Goal: Task Accomplishment & Management: Manage account settings

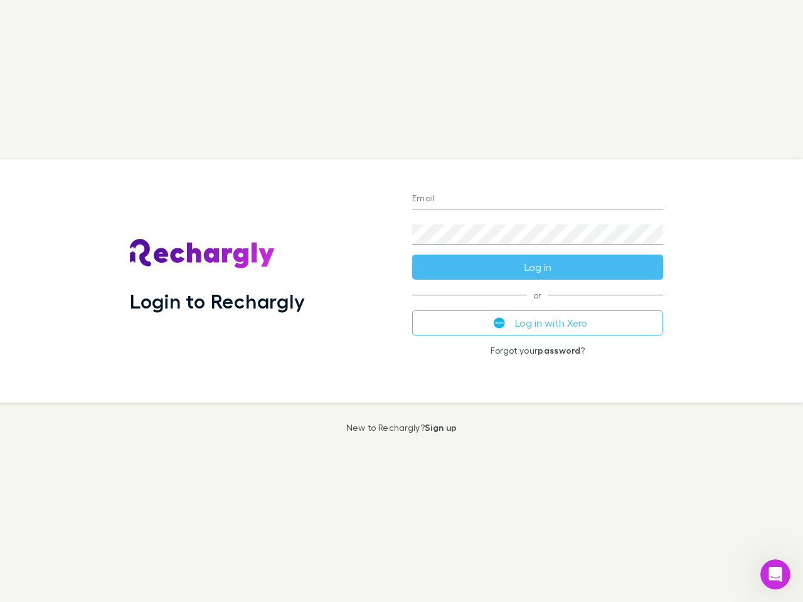
click at [401, 301] on div "Login to Rechargly" at bounding box center [261, 280] width 282 height 243
click at [537, 199] on input "Email" at bounding box center [537, 199] width 251 height 20
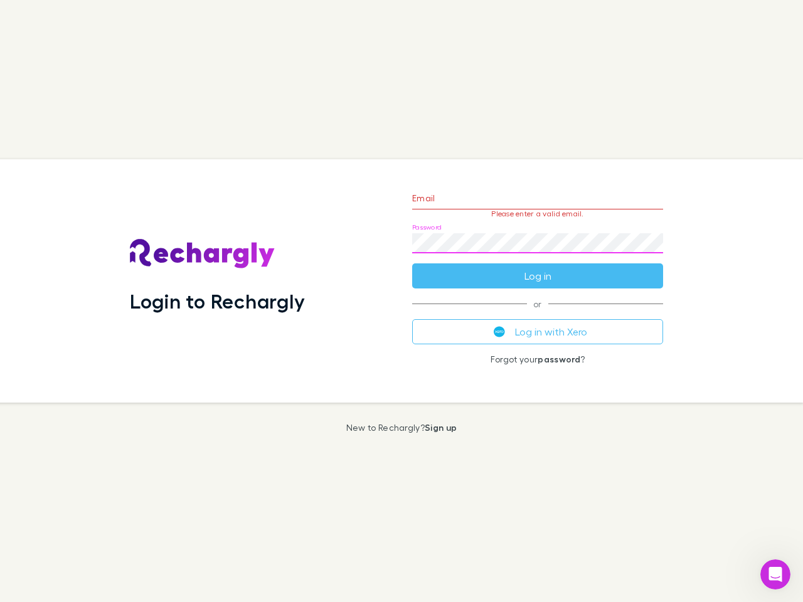
click at [537, 267] on form "Email Please enter a valid email. Password Log in" at bounding box center [537, 233] width 251 height 109
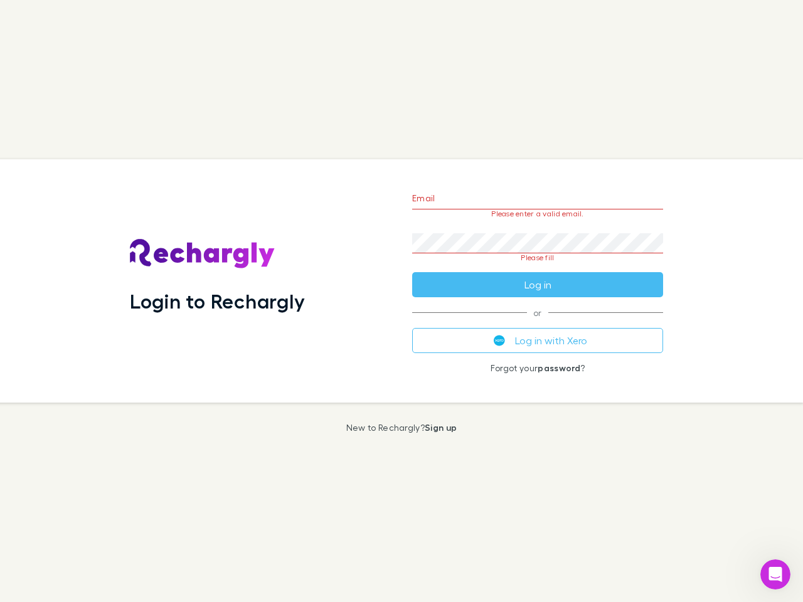
click at [537, 323] on div "Email Please enter a valid email. Password Please fill Log in or Log in with Xe…" at bounding box center [537, 280] width 271 height 243
click at [775, 574] on icon "Open Intercom Messenger" at bounding box center [775, 574] width 21 height 21
